Goal: Information Seeking & Learning: Learn about a topic

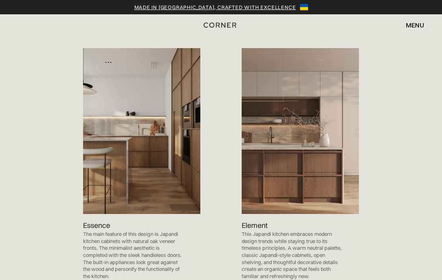
scroll to position [768, 0]
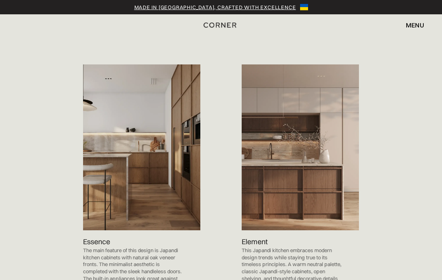
click at [327, 133] on img at bounding box center [300, 147] width 117 height 166
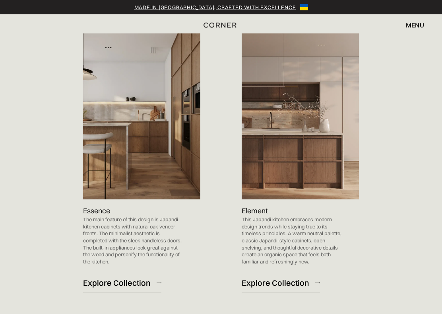
scroll to position [803, 0]
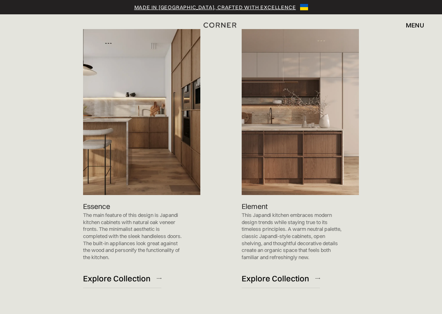
click at [290, 273] on div "Explore Collection" at bounding box center [276, 278] width 68 height 11
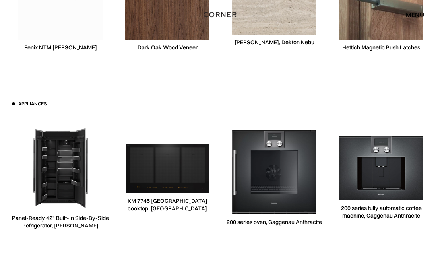
scroll to position [2225, 0]
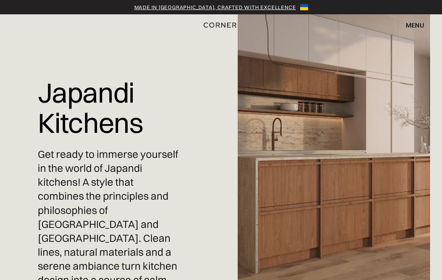
click at [420, 23] on div "menu" at bounding box center [415, 25] width 18 height 6
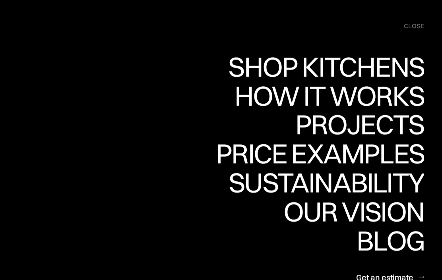
click at [394, 124] on div "Projects" at bounding box center [359, 124] width 129 height 28
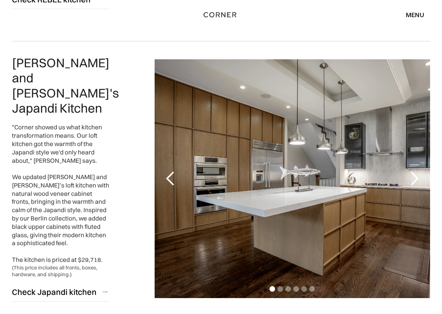
scroll to position [364, 0]
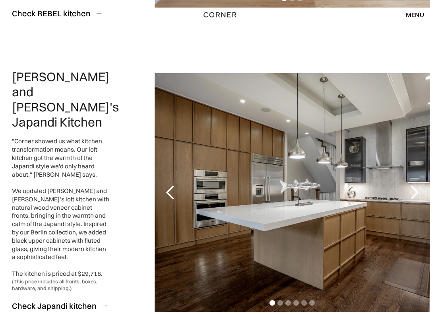
click at [411, 184] on div "next slide" at bounding box center [414, 192] width 16 height 16
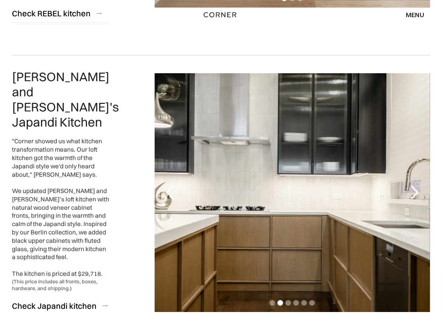
click at [416, 184] on div "next slide" at bounding box center [414, 192] width 16 height 16
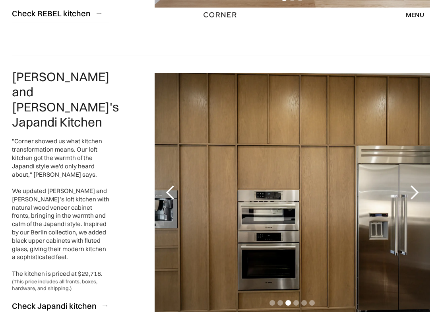
click at [418, 184] on div "next slide" at bounding box center [414, 192] width 16 height 16
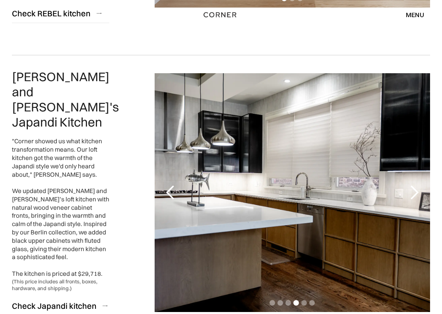
click at [419, 184] on div "next slide" at bounding box center [414, 192] width 16 height 16
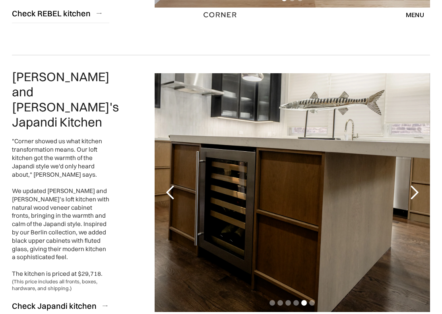
click at [418, 184] on div "next slide" at bounding box center [414, 192] width 16 height 16
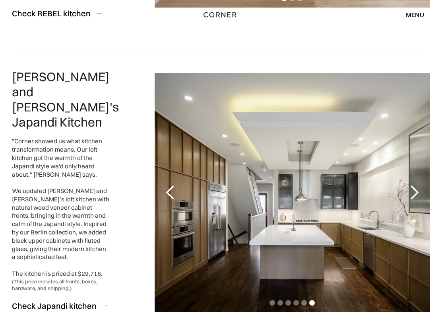
click at [418, 184] on div "next slide" at bounding box center [414, 192] width 16 height 16
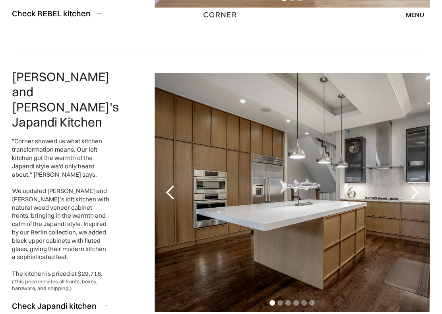
click at [420, 184] on div "next slide" at bounding box center [414, 192] width 16 height 16
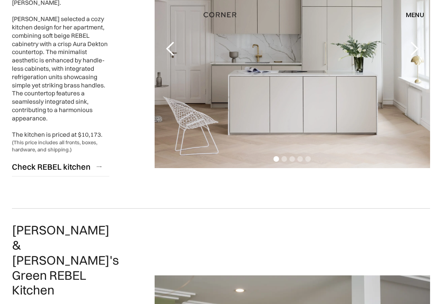
scroll to position [1434, 0]
